Goal: Information Seeking & Learning: Learn about a topic

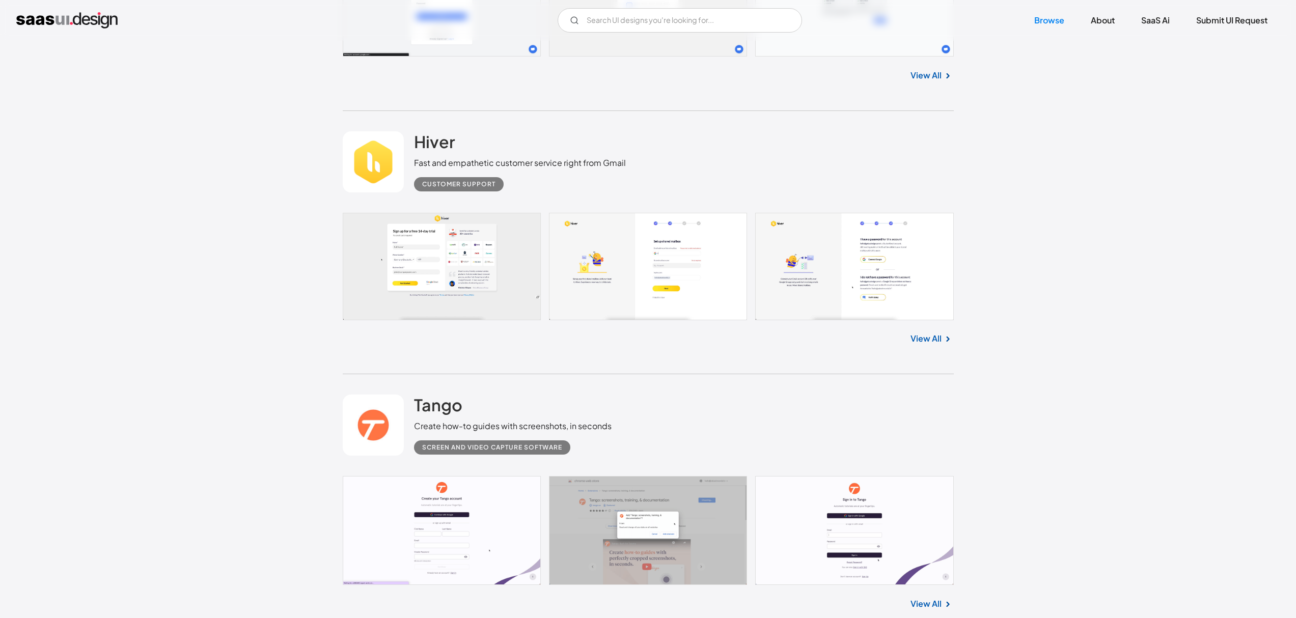
scroll to position [26534, 0]
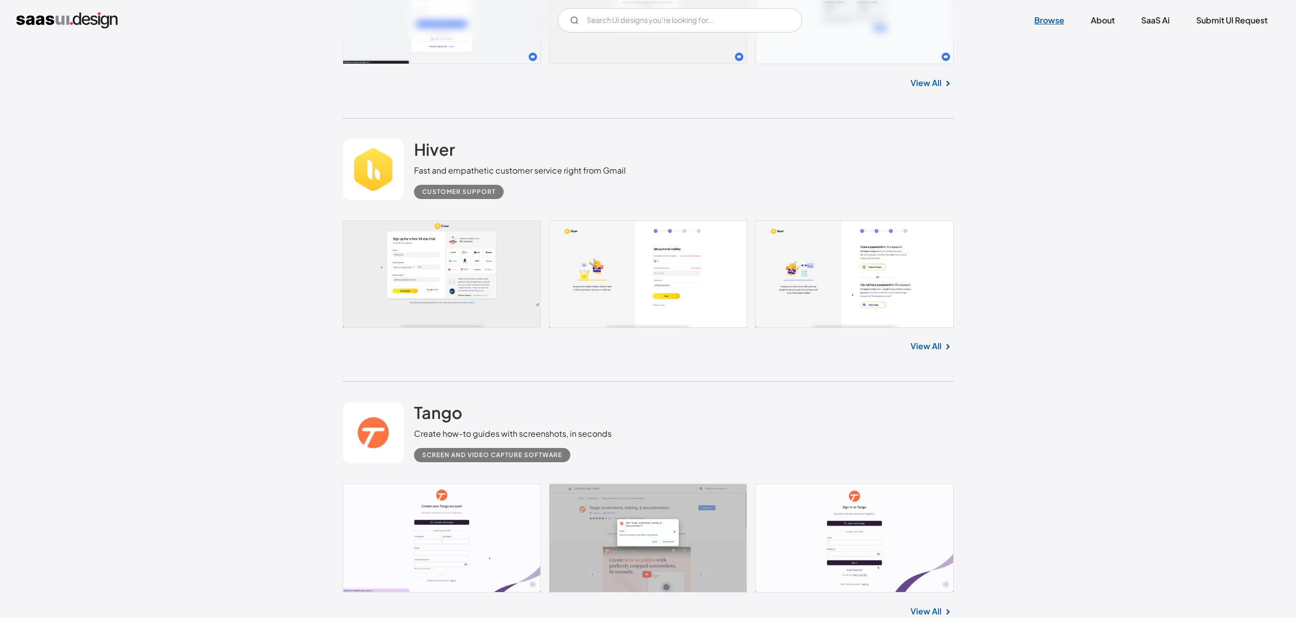
click at [1035, 23] on link "Browse" at bounding box center [1049, 20] width 54 height 22
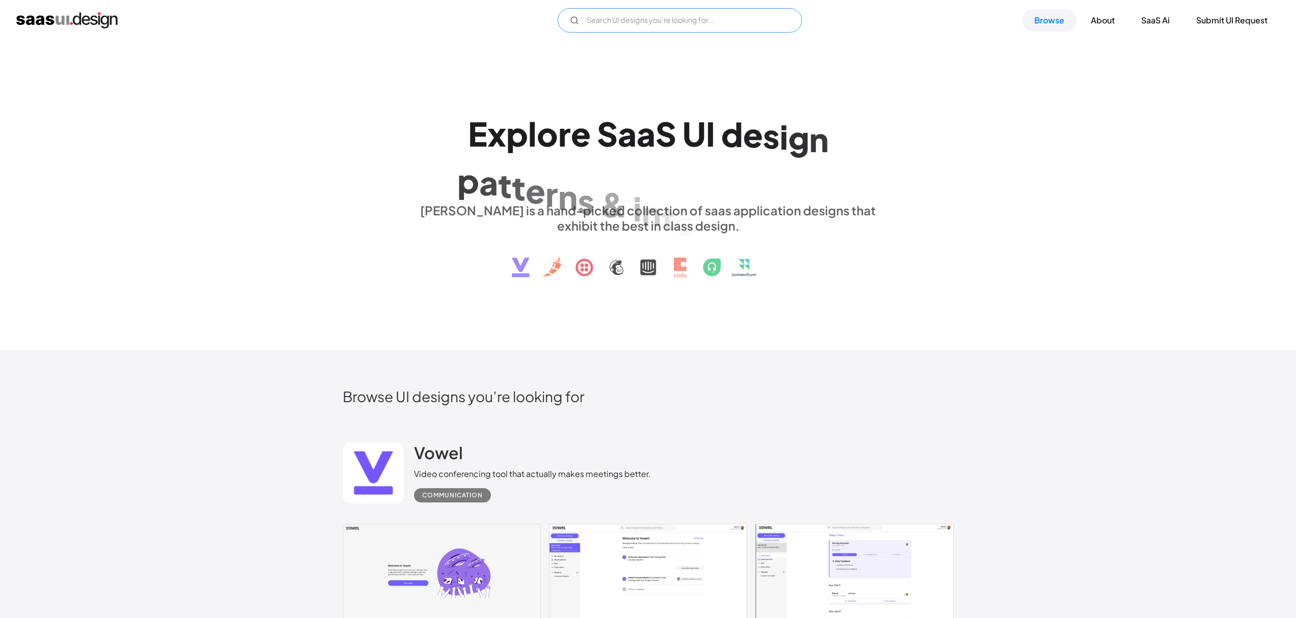
click at [658, 19] on input "Email Form" at bounding box center [680, 20] width 244 height 24
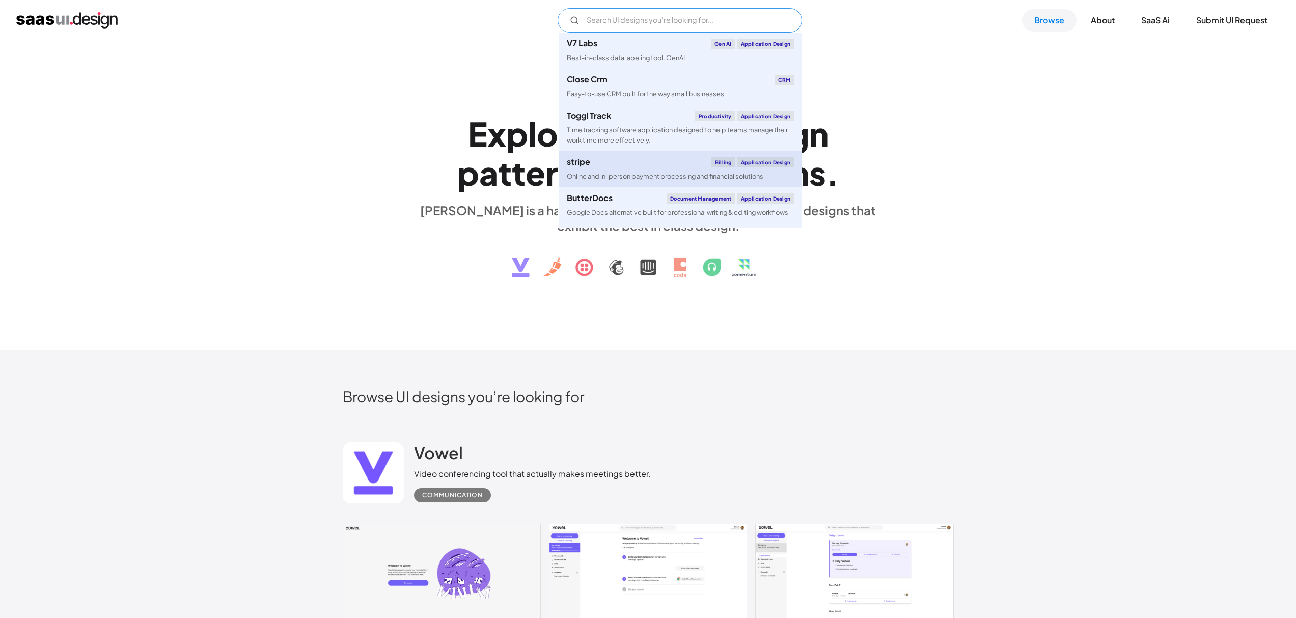
click at [709, 165] on link "stripe Billing Application Design Online and in-person payment processing and f…" at bounding box center [680, 169] width 243 height 36
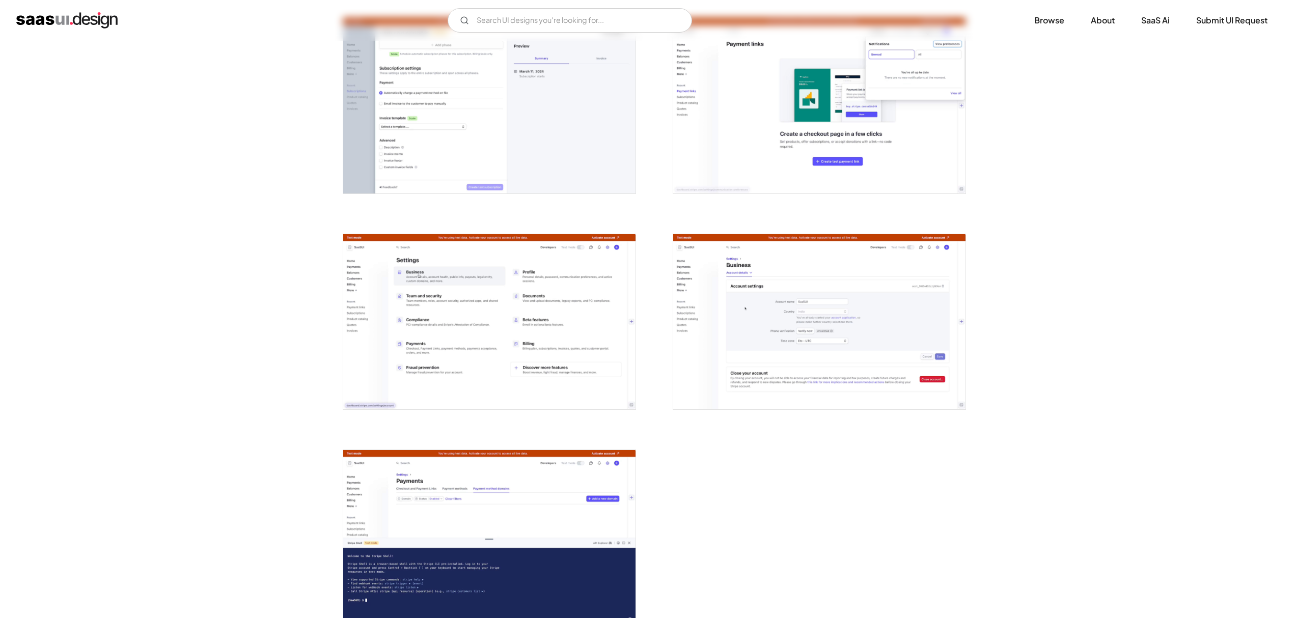
scroll to position [2390, 0]
